Goal: Task Accomplishment & Management: Complete application form

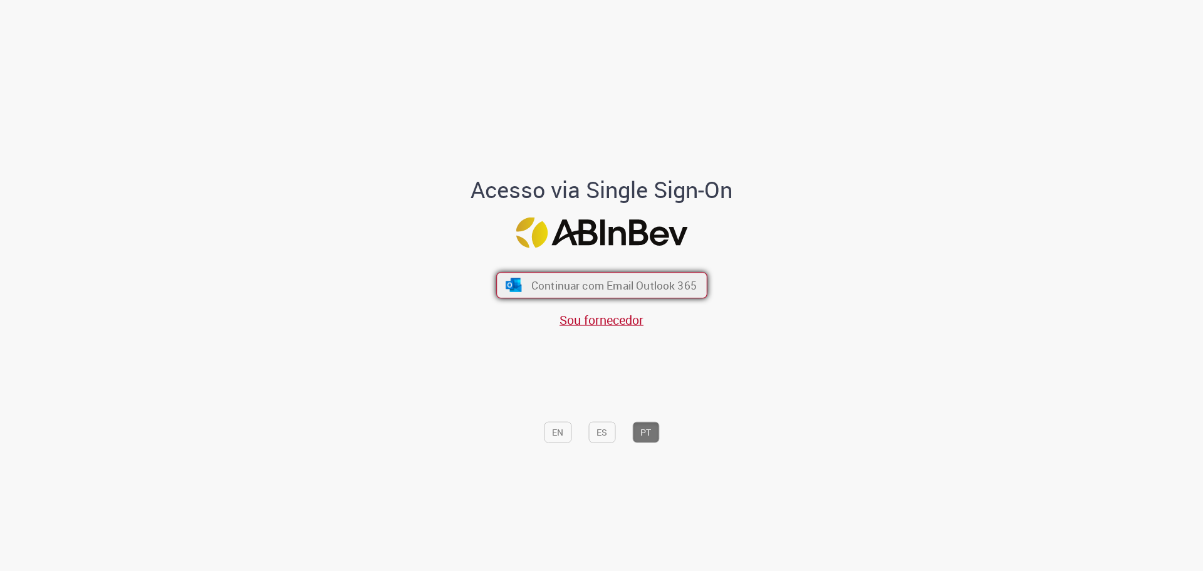
click at [680, 289] on span "Continuar com Email Outlook 365" at bounding box center [612, 284] width 165 height 14
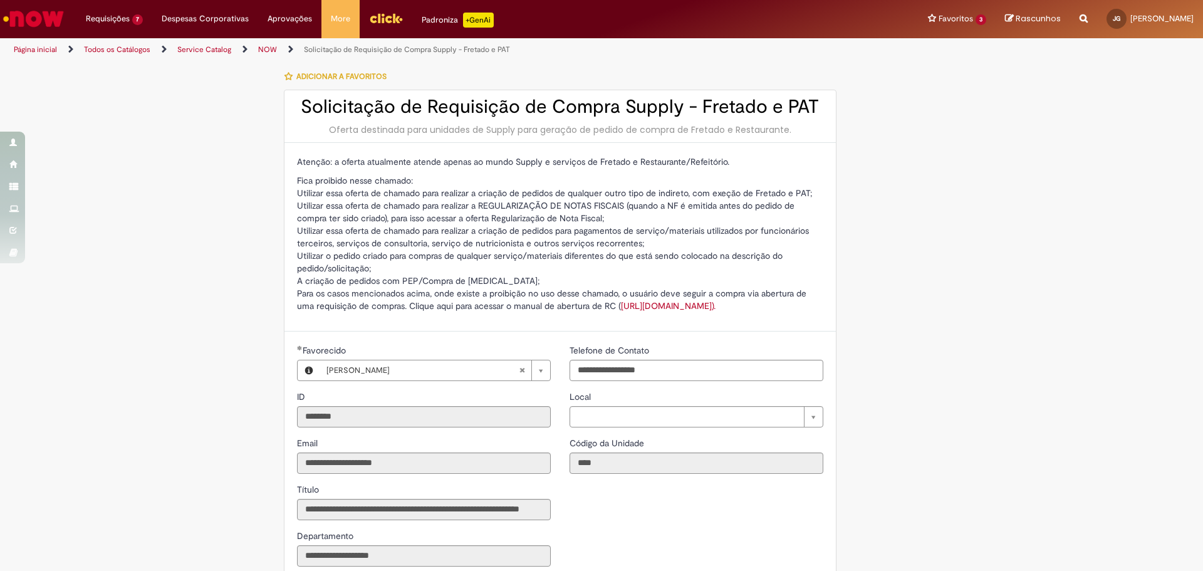
type input "**********"
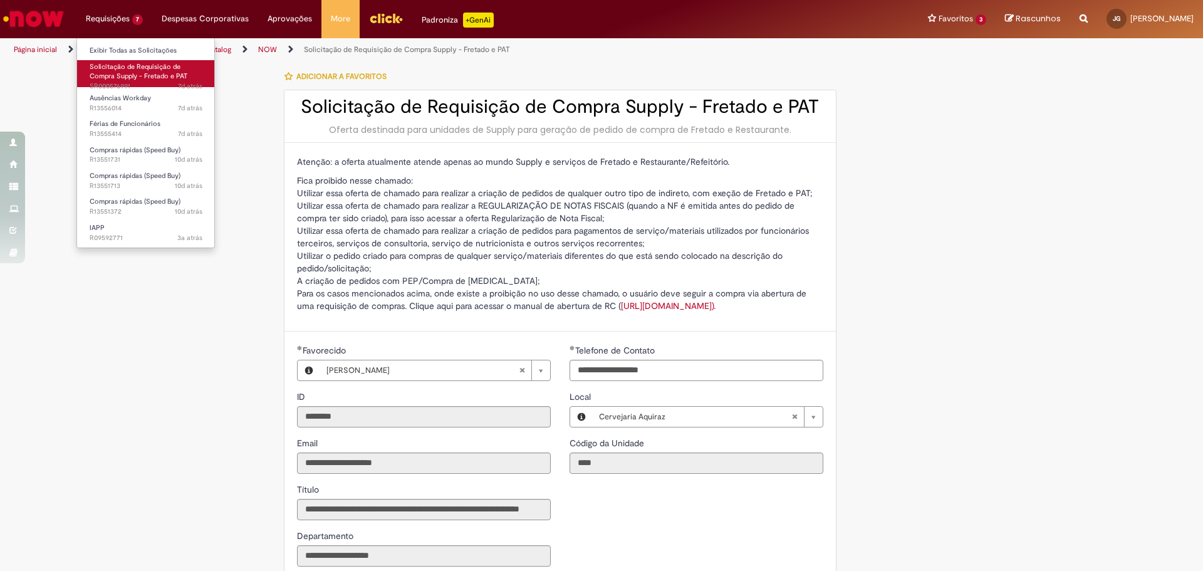
click at [135, 80] on span "Solicitação de Requisição de Compra Supply - Fretado e PAT" at bounding box center [139, 71] width 98 height 19
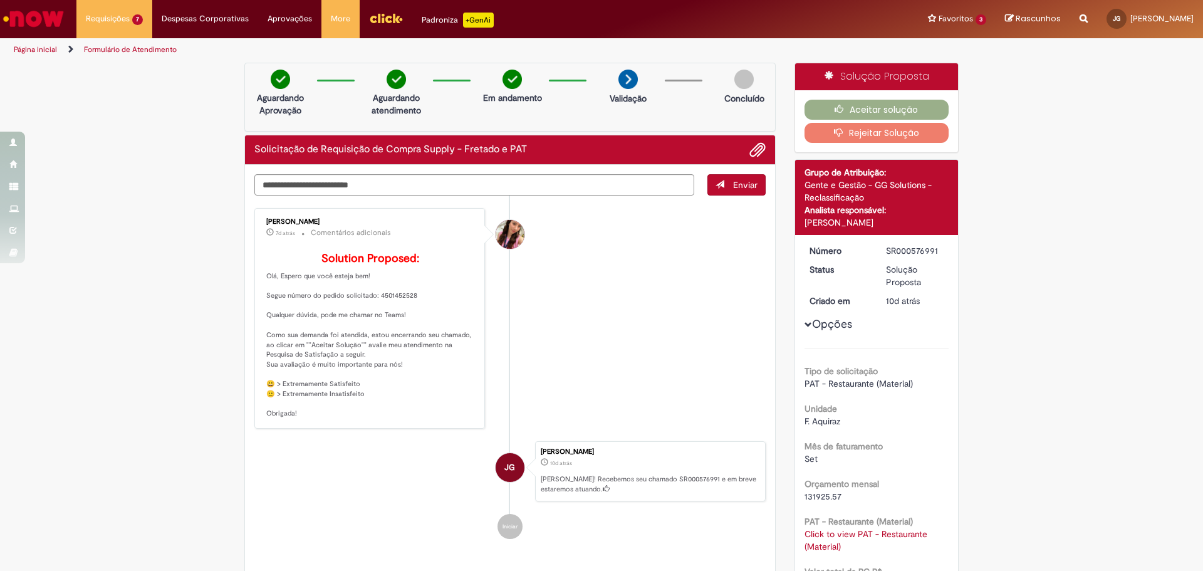
click at [259, 147] on h2 "Solicitação de Requisição de Compra Supply - Fretado e PAT" at bounding box center [390, 149] width 272 height 11
drag, startPoint x: 335, startPoint y: 219, endPoint x: 214, endPoint y: 220, distance: 120.9
click at [214, 220] on div "Verificar Código de Barras Aguardando Aprovação Aguardando atendimento Em andam…" at bounding box center [601, 460] width 1203 height 794
click at [477, 230] on div "[PERSON_NAME] 7d atrás 7 dias atrás Comentários adicionais Solution Proposed: […" at bounding box center [369, 318] width 230 height 220
drag, startPoint x: 330, startPoint y: 222, endPoint x: 261, endPoint y: 223, distance: 68.9
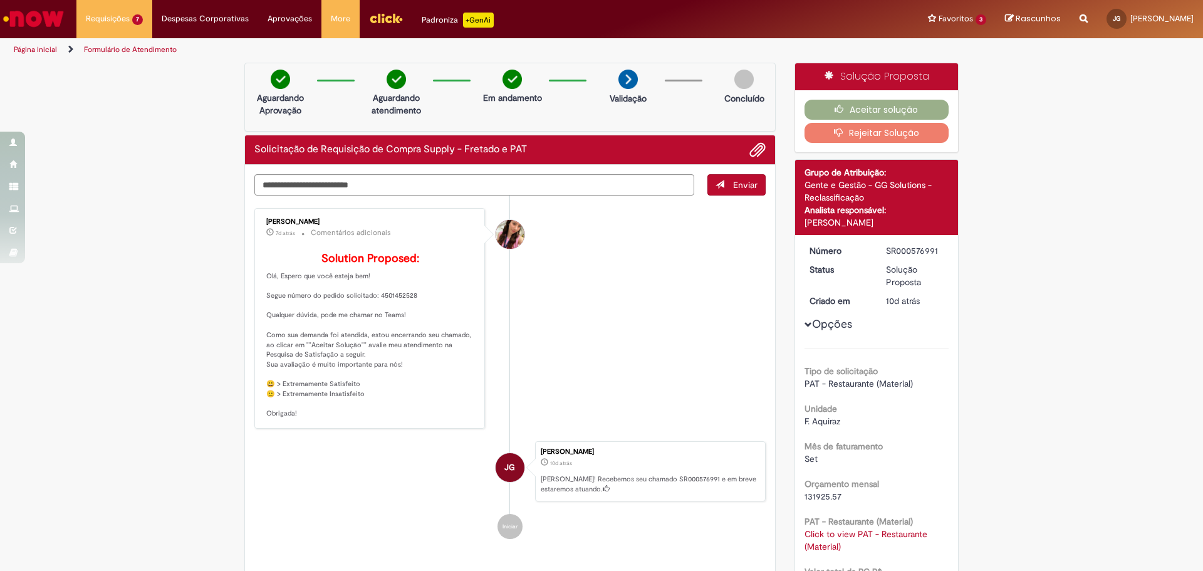
click at [266, 223] on div "[PERSON_NAME]" at bounding box center [370, 222] width 209 height 8
copy div "[PERSON_NAME]"
click at [118, 20] on li "Requisições 7 Exibir Todas as Solicitações Solicitação de Requisição de Compra …" at bounding box center [114, 19] width 76 height 38
